Goal: Task Accomplishment & Management: Complete application form

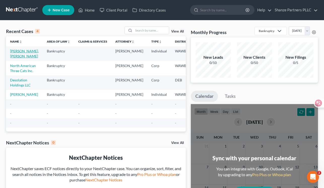
click at [18, 50] on link "[PERSON_NAME], [PERSON_NAME]" at bounding box center [24, 53] width 29 height 9
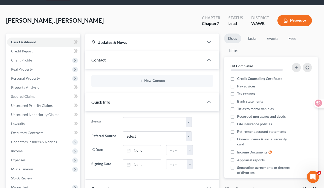
scroll to position [26, 0]
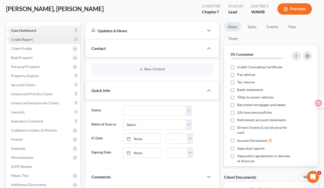
click at [43, 42] on link "Credit Report" at bounding box center [43, 39] width 73 height 9
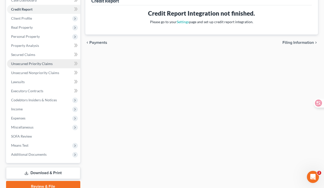
scroll to position [60, 0]
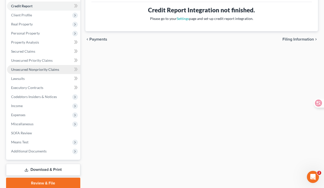
click at [48, 71] on span "Unsecured Nonpriority Claims" at bounding box center [35, 69] width 48 height 4
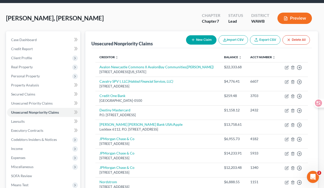
scroll to position [43, 0]
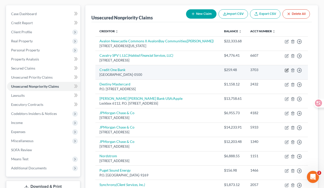
click at [286, 69] on icon "button" at bounding box center [286, 70] width 4 height 4
select select "4"
select select "2"
select select "0"
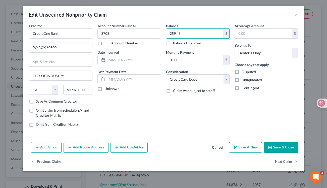
drag, startPoint x: 187, startPoint y: 33, endPoint x: 163, endPoint y: 32, distance: 24.2
click at [163, 32] on div "Creditor * Credit One Bank PO BOX 60500 CITY OF INDUSTRY State [US_STATE][GEOGR…" at bounding box center [163, 77] width 275 height 108
paste input "464.71"
drag, startPoint x: 171, startPoint y: 32, endPoint x: 189, endPoint y: 33, distance: 18.4
click at [189, 33] on input "464.71" at bounding box center [194, 34] width 57 height 10
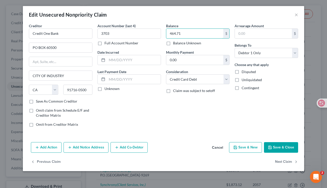
type input "464.71"
click at [284, 147] on button "Save & Close" at bounding box center [281, 147] width 34 height 11
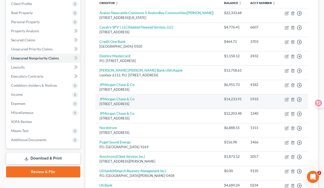
scroll to position [69, 0]
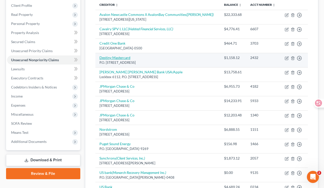
click at [125, 58] on link "Destiny Mastercard" at bounding box center [114, 57] width 31 height 4
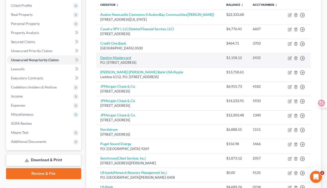
select select "38"
select select "2"
select select "0"
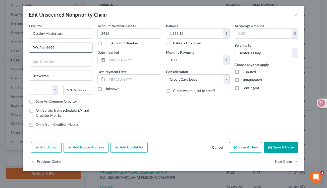
click at [59, 49] on input "P.O. Box 4499" at bounding box center [60, 48] width 63 height 10
type input "P.O. Box 4477"
click at [89, 92] on input "97076-4499" at bounding box center [77, 90] width 29 height 10
type input "97076-4477"
click at [188, 32] on input "1,158.12" at bounding box center [194, 34] width 57 height 10
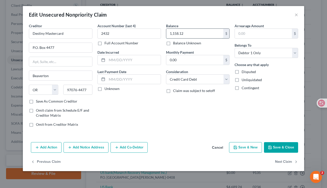
paste input "666.58"
drag, startPoint x: 187, startPoint y: 32, endPoint x: 170, endPoint y: 33, distance: 17.6
click at [170, 33] on input "1666.58" at bounding box center [194, 34] width 57 height 10
type input "1,666.58"
click at [174, 101] on div "Balance 1,666.58 $ Balance Unknown Balance Undetermined 1,666.58 $ Balance Unkn…" at bounding box center [198, 77] width 69 height 108
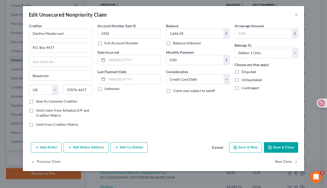
click at [273, 146] on button "Save & Close" at bounding box center [281, 147] width 34 height 11
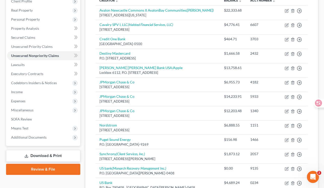
scroll to position [72, 0]
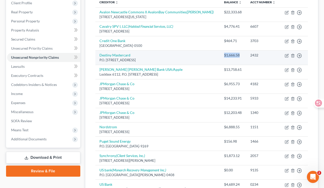
copy div "$1,666.58"
drag, startPoint x: 223, startPoint y: 55, endPoint x: 239, endPoint y: 54, distance: 16.6
click at [239, 54] on div "$1,666.58" at bounding box center [233, 55] width 18 height 5
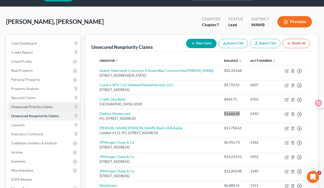
scroll to position [0, 0]
